Goal: Task Accomplishment & Management: Manage account settings

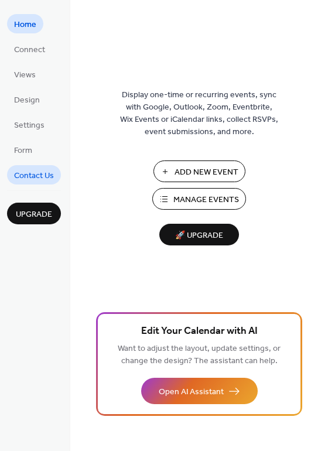
click at [40, 175] on span "Contact Us" at bounding box center [34, 176] width 40 height 12
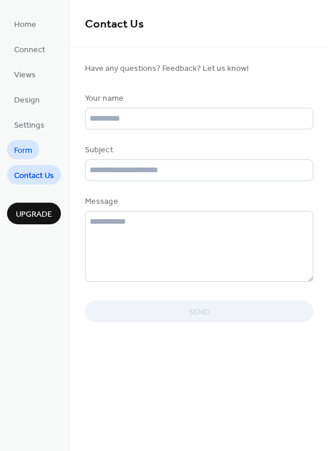
click at [29, 147] on span "Form" at bounding box center [23, 151] width 18 height 12
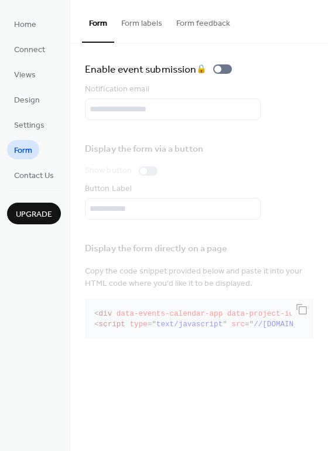
click at [35, 128] on span "Settings" at bounding box center [29, 126] width 30 height 12
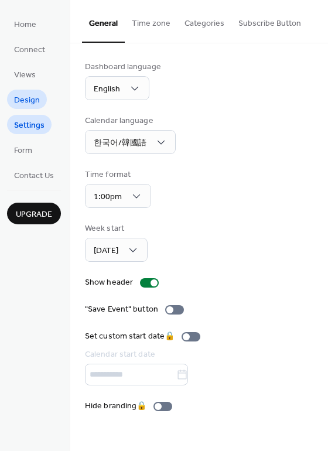
click at [31, 107] on span "Design" at bounding box center [27, 100] width 26 height 12
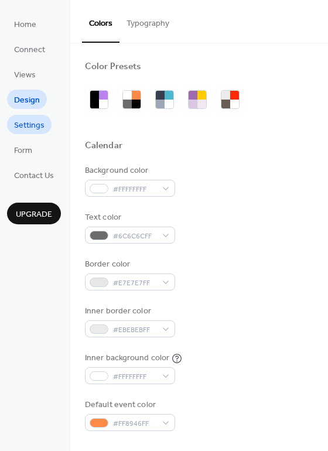
click at [32, 126] on span "Settings" at bounding box center [29, 126] width 30 height 12
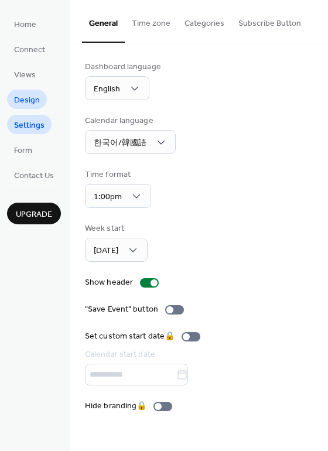
click at [26, 103] on span "Design" at bounding box center [27, 100] width 26 height 12
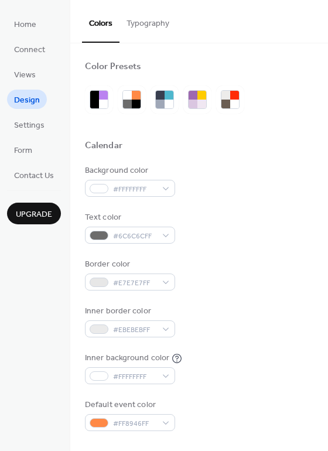
click at [32, 108] on link "Design" at bounding box center [27, 99] width 40 height 19
click at [33, 120] on span "Settings" at bounding box center [29, 126] width 30 height 12
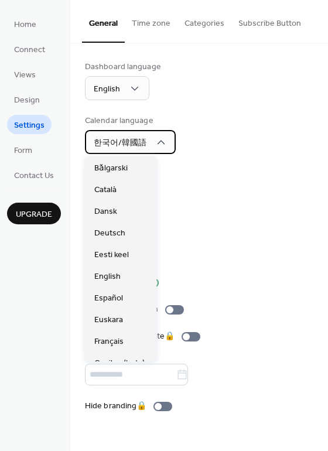
click at [138, 149] on span "한국어/韓國語" at bounding box center [120, 143] width 53 height 16
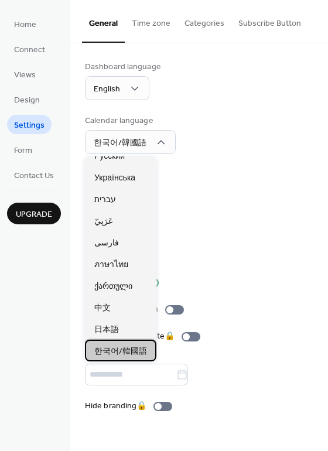
click at [131, 349] on span "한국어/韓國語" at bounding box center [120, 352] width 53 height 12
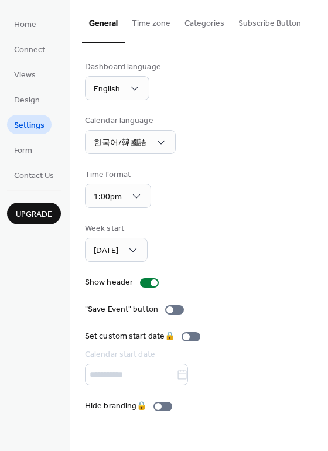
click at [220, 246] on div "Week start Sunday" at bounding box center [199, 242] width 229 height 39
click at [39, 100] on link "Design" at bounding box center [27, 99] width 40 height 19
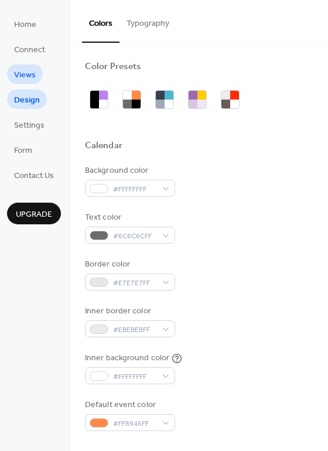
click at [34, 75] on span "Views" at bounding box center [25, 75] width 22 height 12
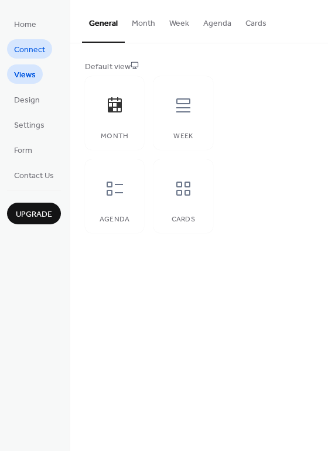
click at [37, 56] on span "Connect" at bounding box center [29, 50] width 31 height 12
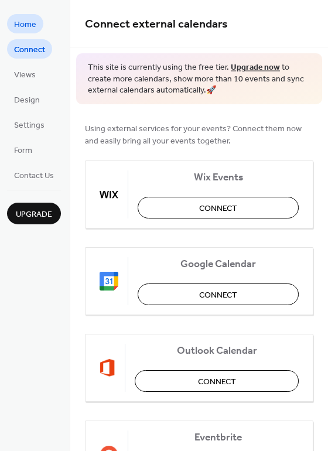
click at [29, 28] on span "Home" at bounding box center [25, 25] width 22 height 12
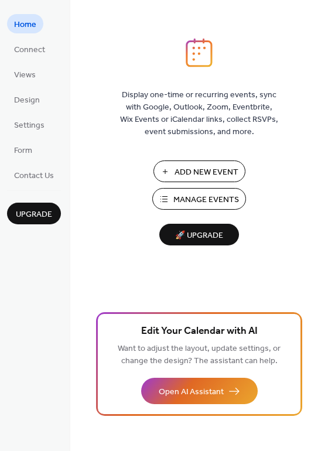
click at [227, 202] on span "Manage Events" at bounding box center [206, 200] width 66 height 12
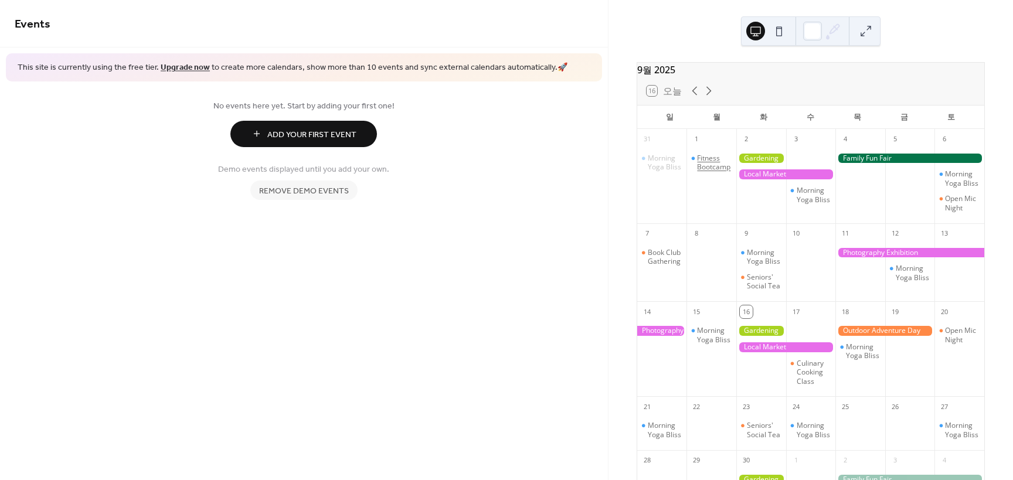
click at [712, 170] on div "Fitness Bootcamp" at bounding box center [714, 163] width 35 height 18
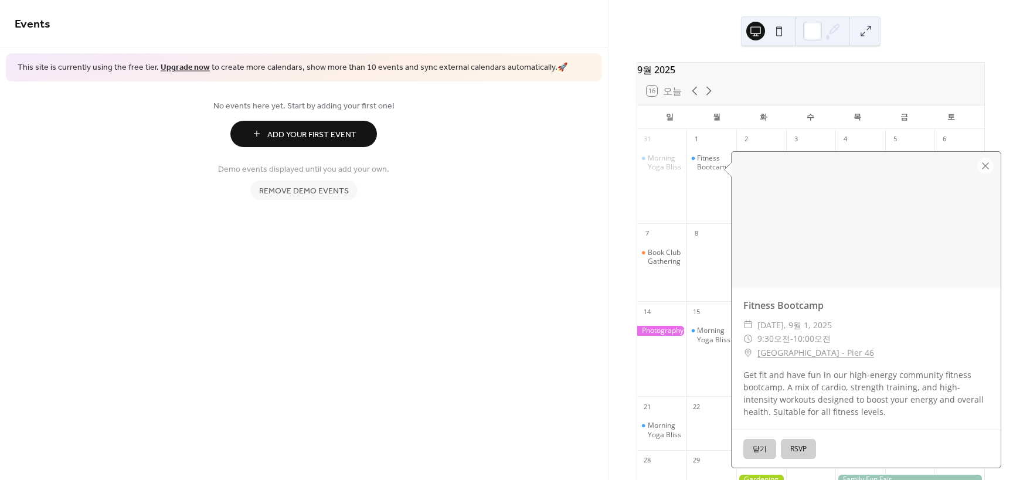
click at [803, 449] on button "RSVP" at bounding box center [798, 449] width 35 height 20
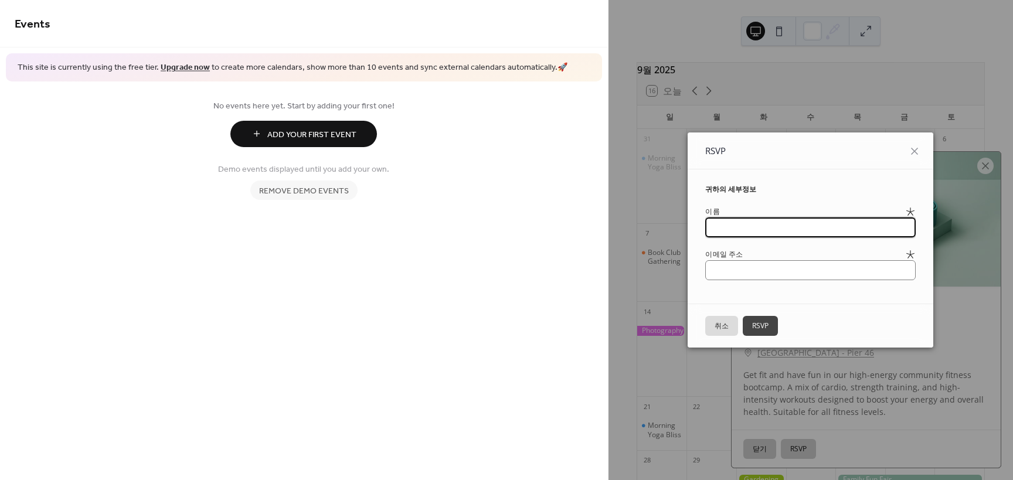
click at [723, 322] on button "취소" at bounding box center [721, 326] width 33 height 20
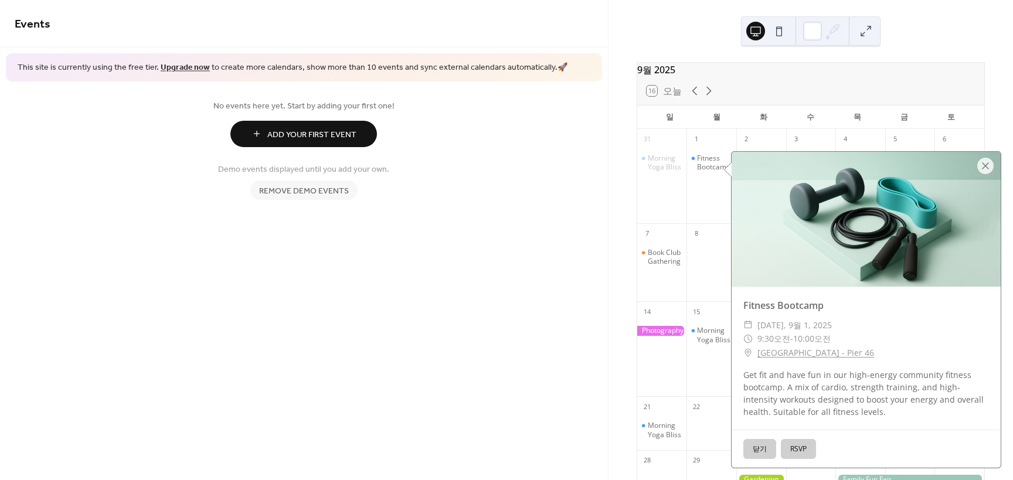
click at [756, 451] on button "닫기" at bounding box center [759, 449] width 33 height 20
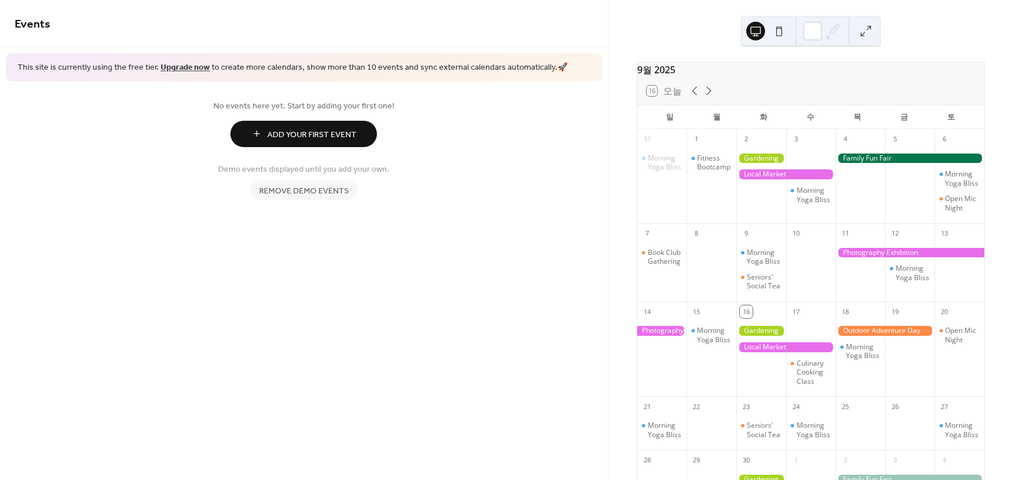
click at [768, 179] on div at bounding box center [785, 174] width 99 height 10
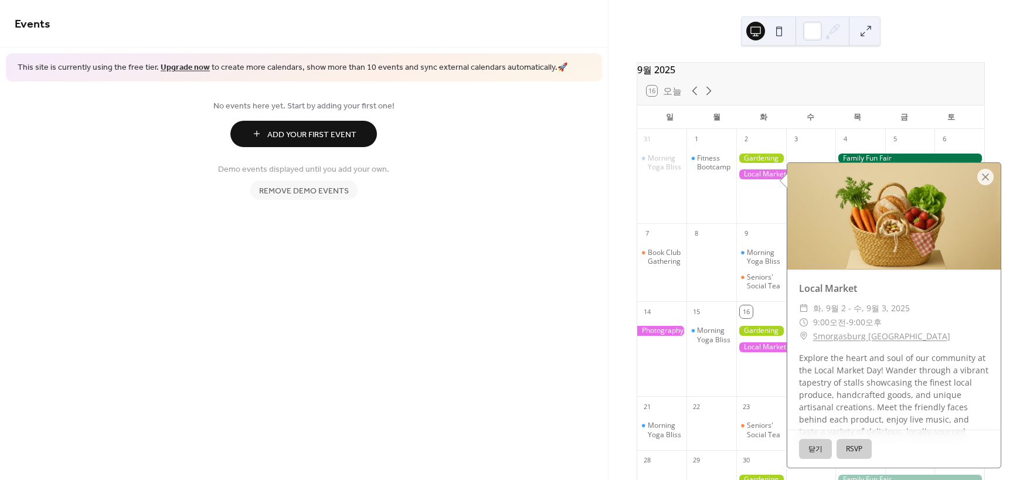
click at [815, 447] on button "닫기" at bounding box center [815, 449] width 33 height 20
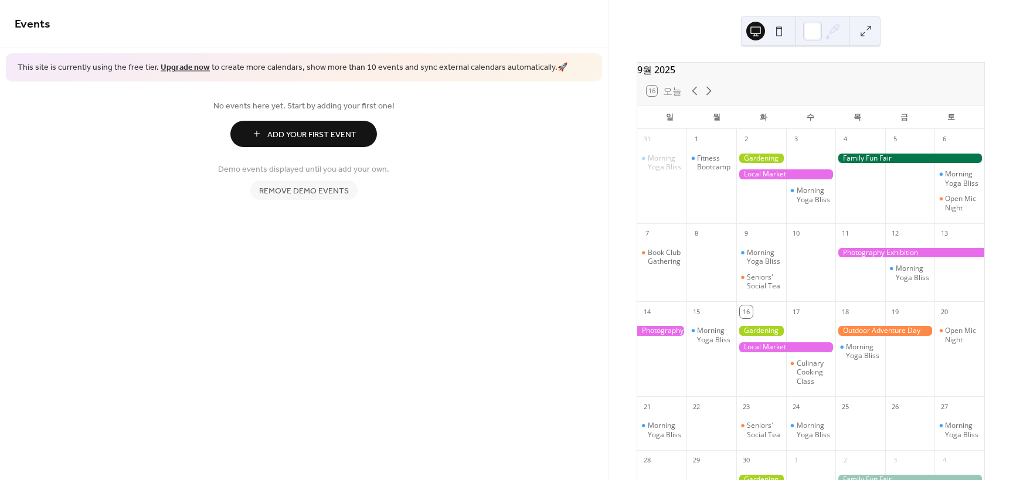
click at [880, 164] on div at bounding box center [909, 159] width 149 height 10
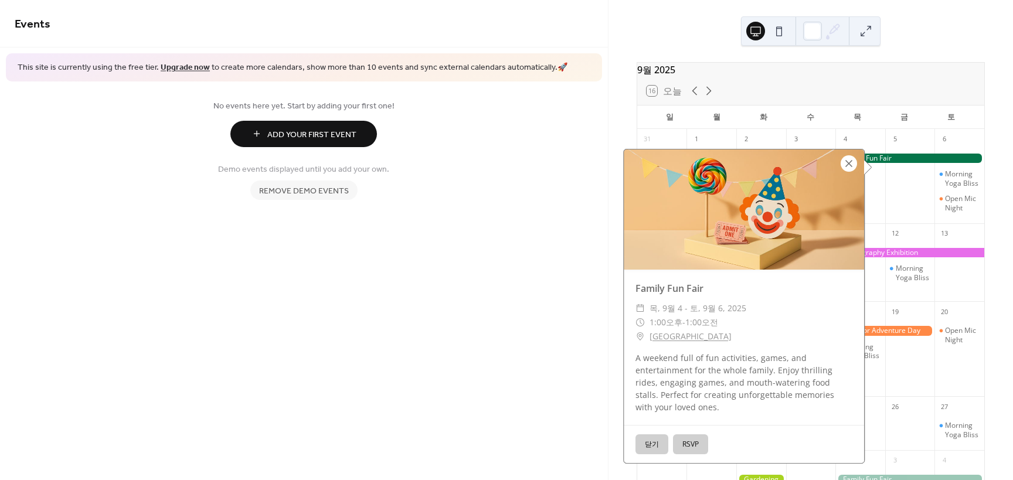
click at [845, 166] on div at bounding box center [849, 163] width 16 height 16
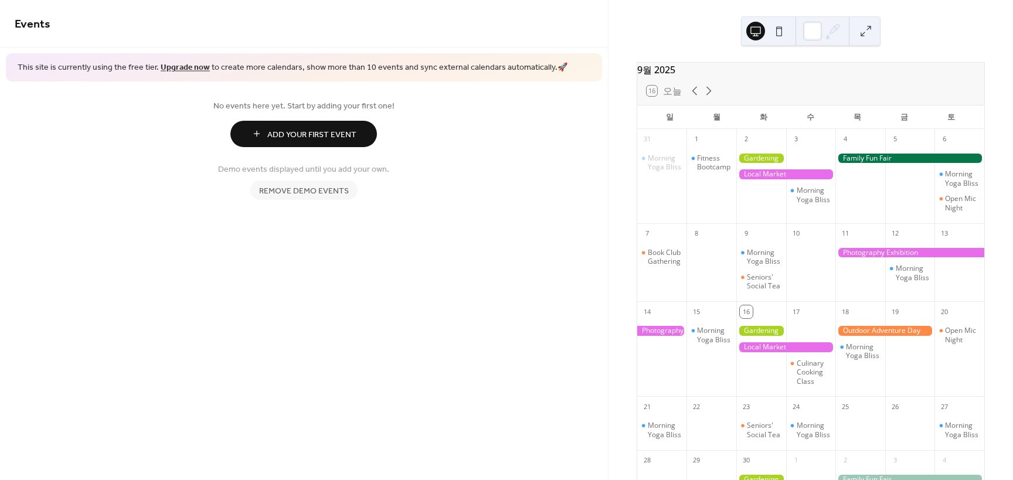
click at [316, 132] on span "Add Your First Event" at bounding box center [311, 134] width 89 height 12
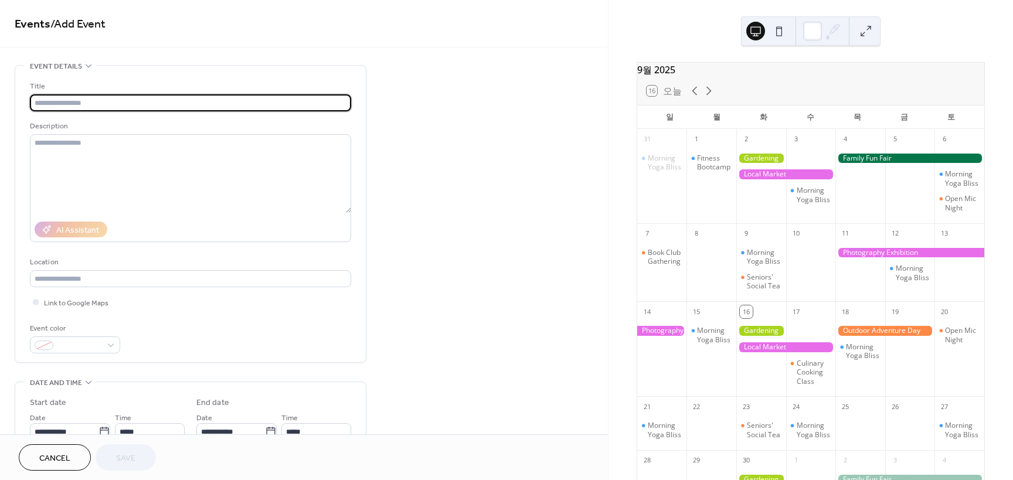
click at [859, 164] on div at bounding box center [909, 159] width 149 height 10
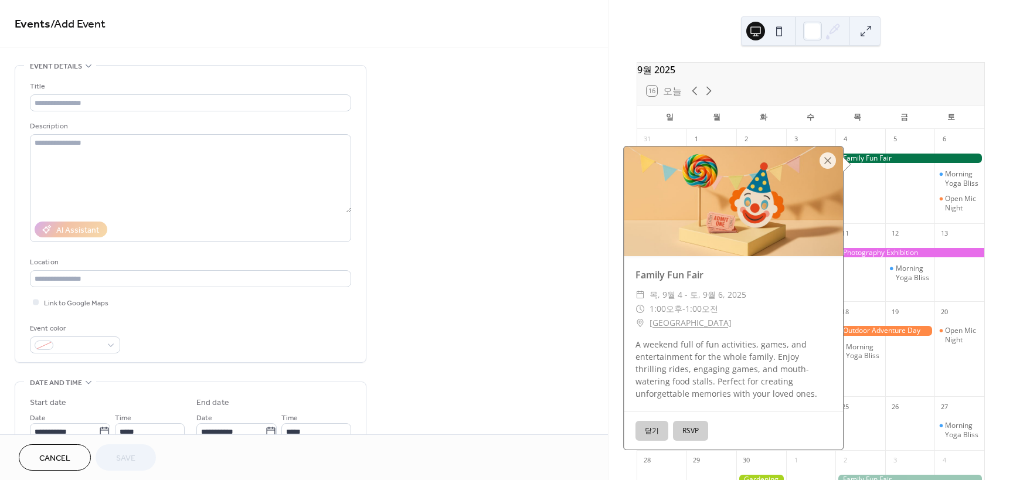
click at [690, 430] on button "RSVP" at bounding box center [690, 431] width 35 height 20
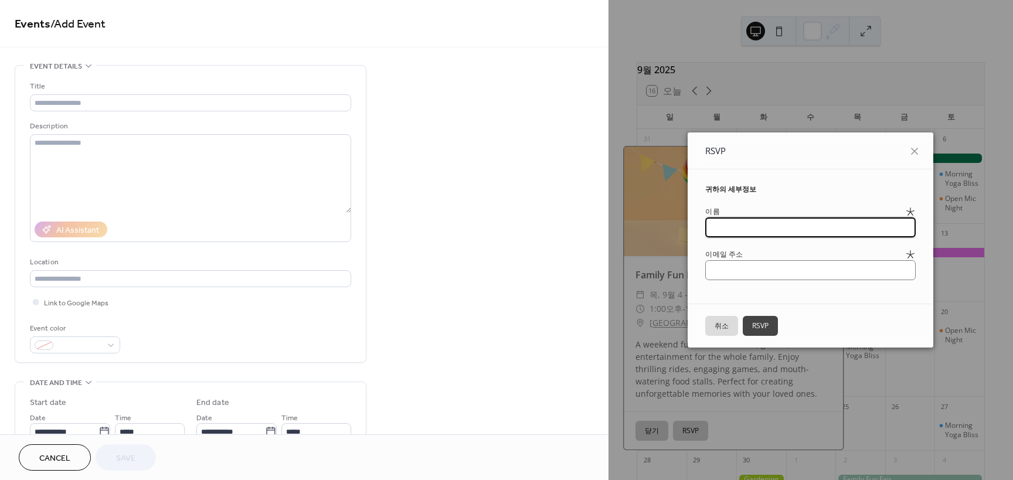
click at [765, 329] on button "RSVP" at bounding box center [760, 326] width 35 height 20
click at [726, 329] on button "취소" at bounding box center [721, 326] width 33 height 20
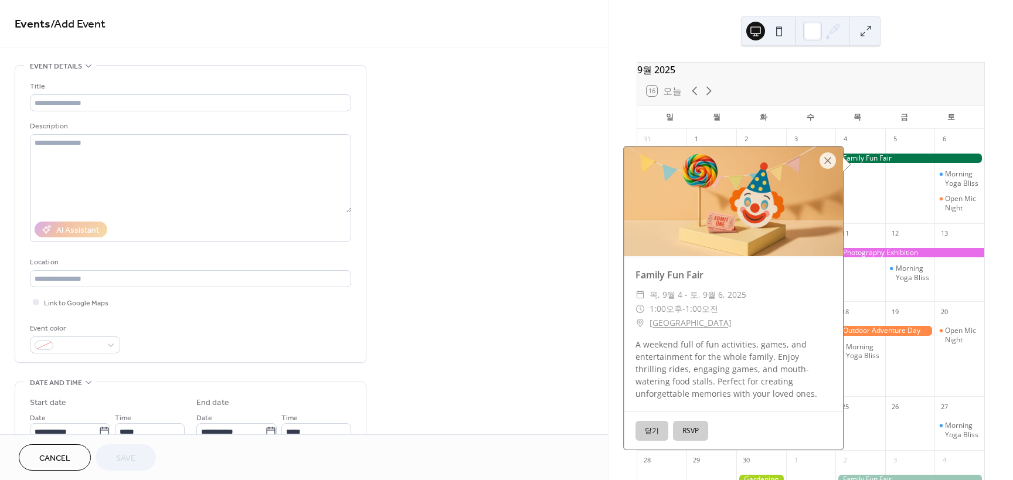
click at [642, 429] on button "닫기" at bounding box center [651, 431] width 33 height 20
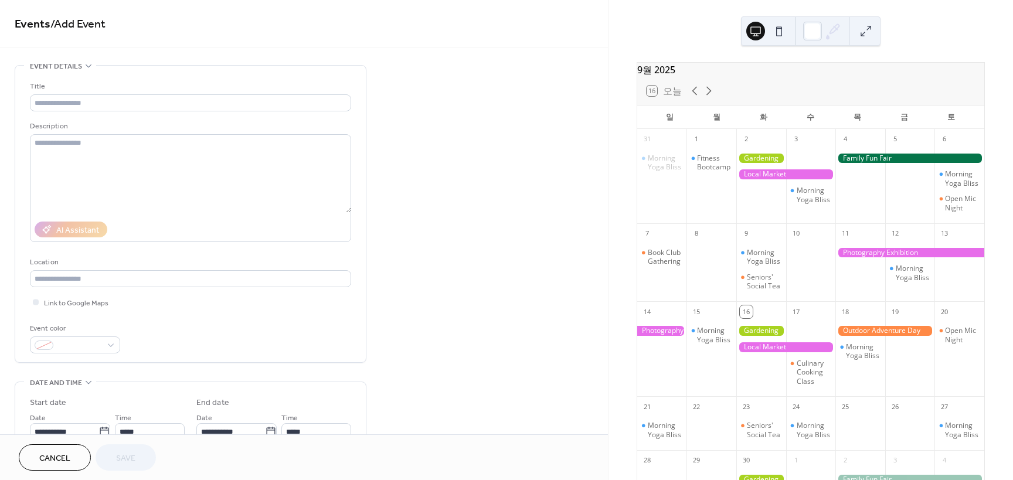
drag, startPoint x: 940, startPoint y: 167, endPoint x: 873, endPoint y: 188, distance: 70.1
click at [873, 188] on div at bounding box center [860, 184] width 50 height 72
click at [887, 173] on div at bounding box center [910, 184] width 50 height 72
click at [890, 164] on div at bounding box center [909, 159] width 149 height 10
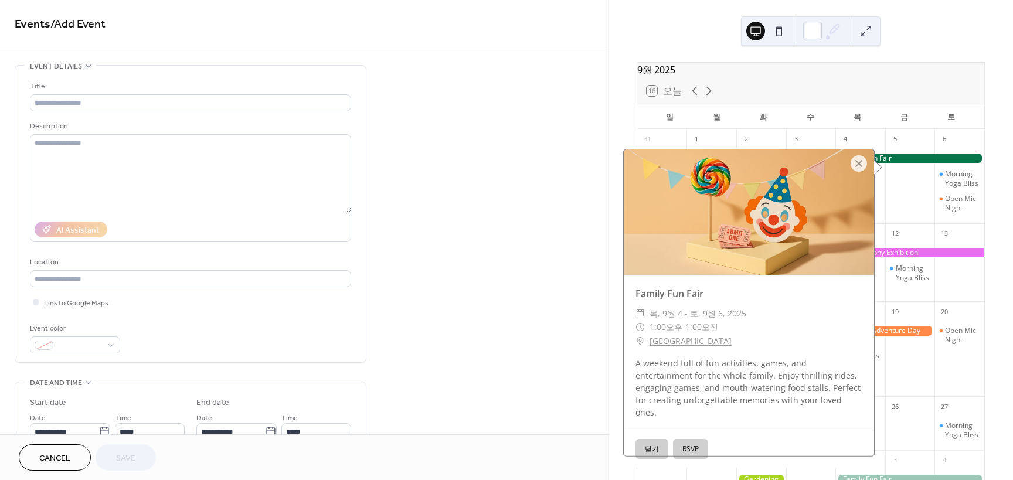
click at [872, 168] on div "Family Fun Fair ​ 목, 9월 4 - 토, 9월 6, 2025 ​ 1:00오후 - 1:00오전 ​ [GEOGRAPHIC_DATA]…" at bounding box center [752, 308] width 258 height 319
click at [863, 164] on div at bounding box center [858, 163] width 16 height 16
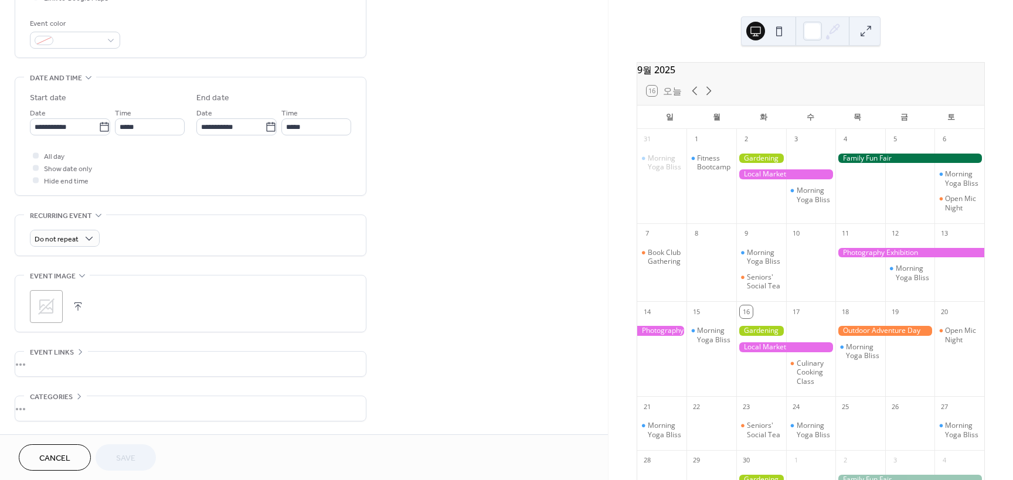
scroll to position [348, 0]
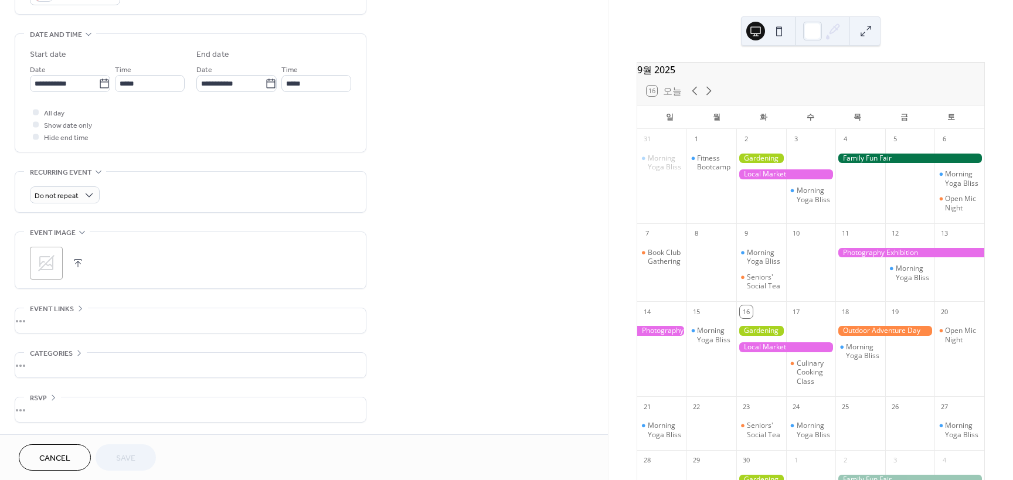
click at [856, 258] on div at bounding box center [909, 253] width 149 height 10
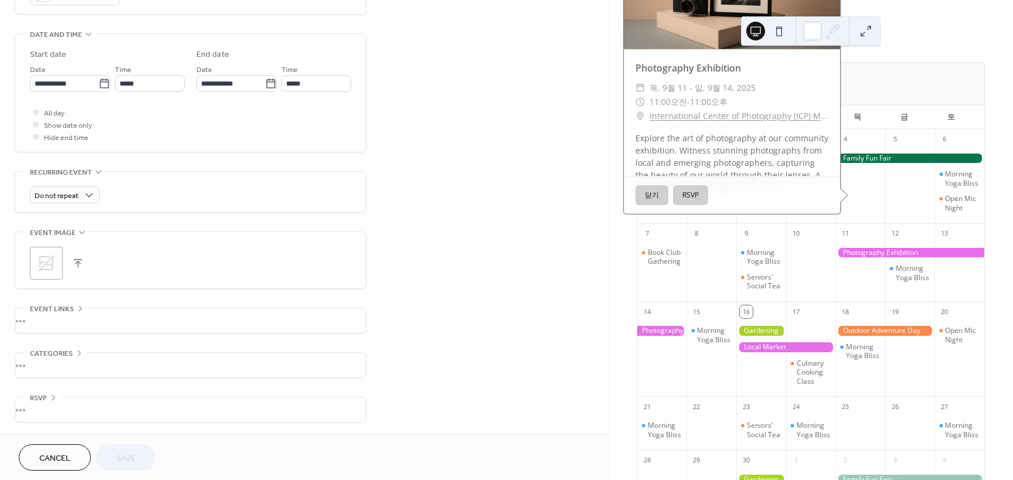
click at [869, 214] on div at bounding box center [860, 184] width 50 height 72
